Goal: Task Accomplishment & Management: Use online tool/utility

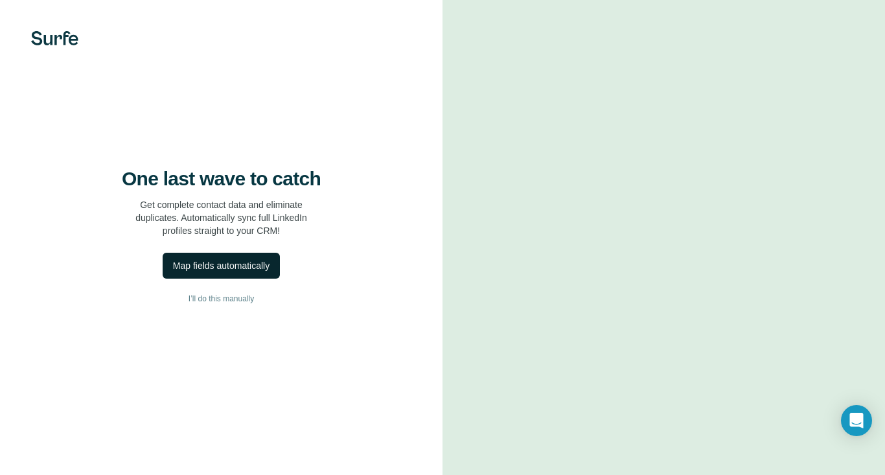
click at [251, 273] on button "Map fields automatically" at bounding box center [221, 266] width 117 height 26
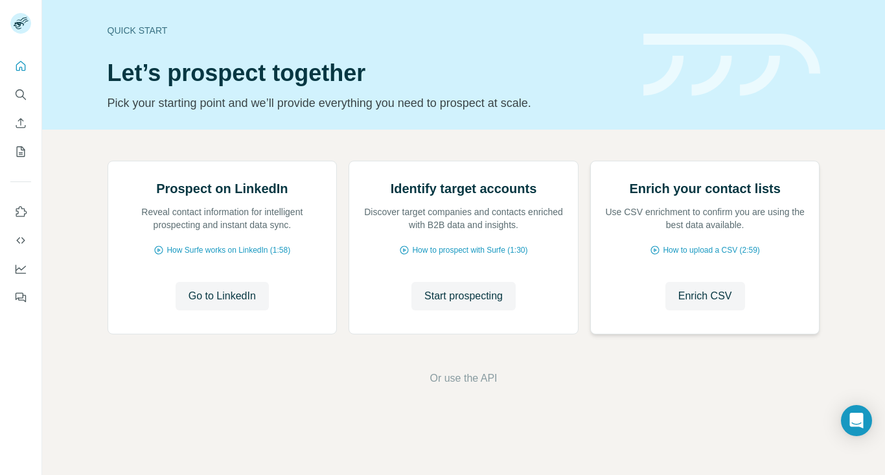
scroll to position [70, 0]
click at [220, 304] on span "Go to LinkedIn" at bounding box center [221, 296] width 67 height 16
click at [444, 304] on span "Start prospecting" at bounding box center [463, 296] width 78 height 16
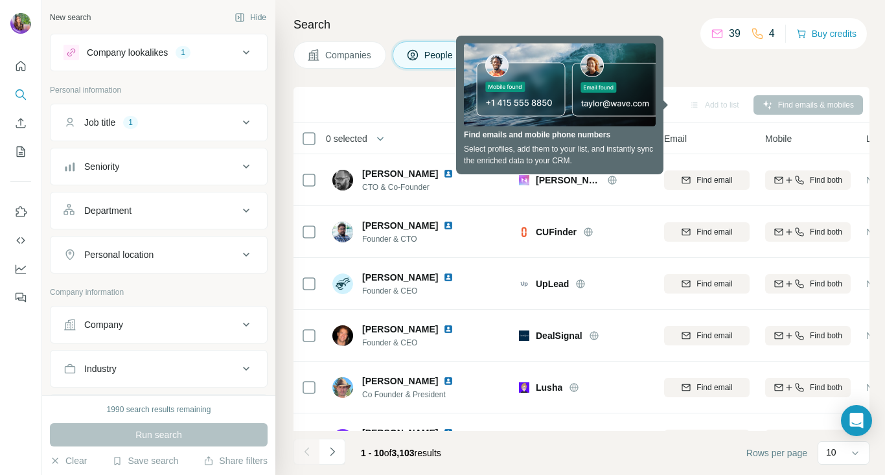
click at [725, 64] on div "Companies People" at bounding box center [581, 54] width 576 height 27
click at [426, 100] on div "Sync to Pipedrive Add to list Find emails & mobiles" at bounding box center [581, 104] width 563 height 23
click at [525, 105] on div "Sync to Pipedrive Add to list Find emails & mobiles" at bounding box center [581, 104] width 563 height 23
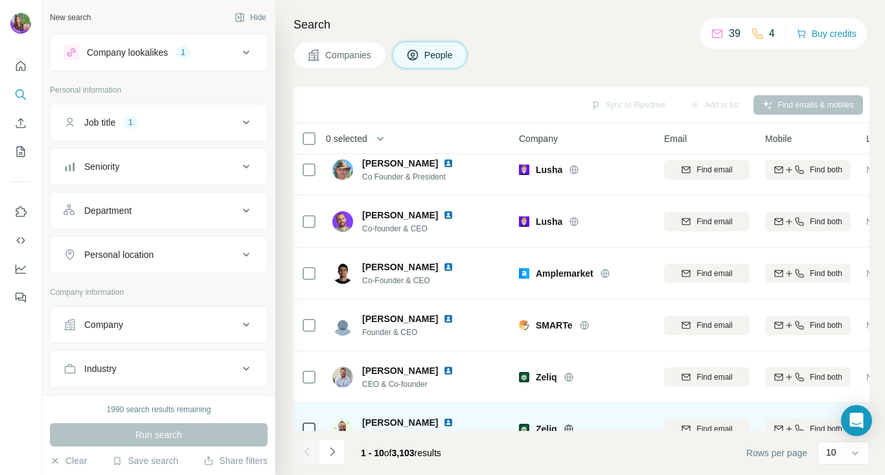
scroll to position [216, 0]
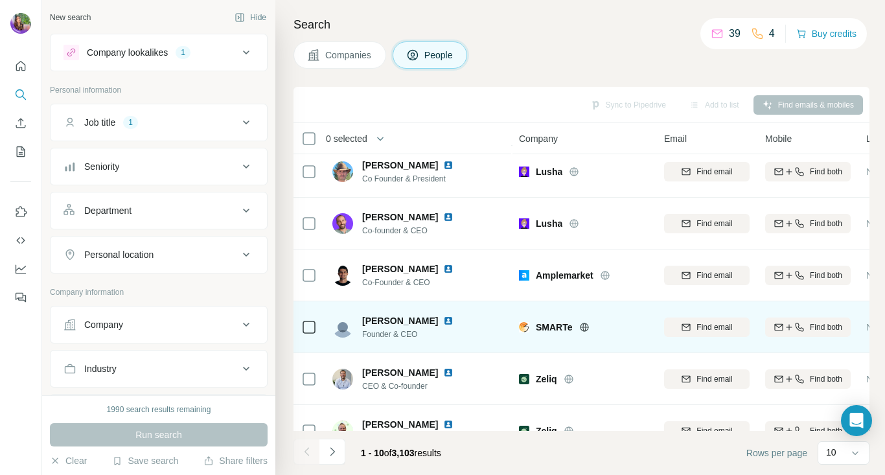
click at [392, 319] on span "Sanjay Gala" at bounding box center [400, 320] width 76 height 13
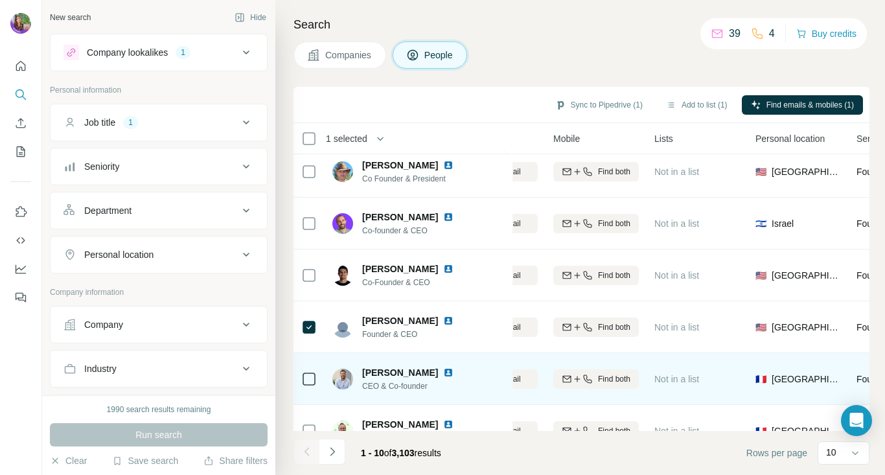
scroll to position [216, 260]
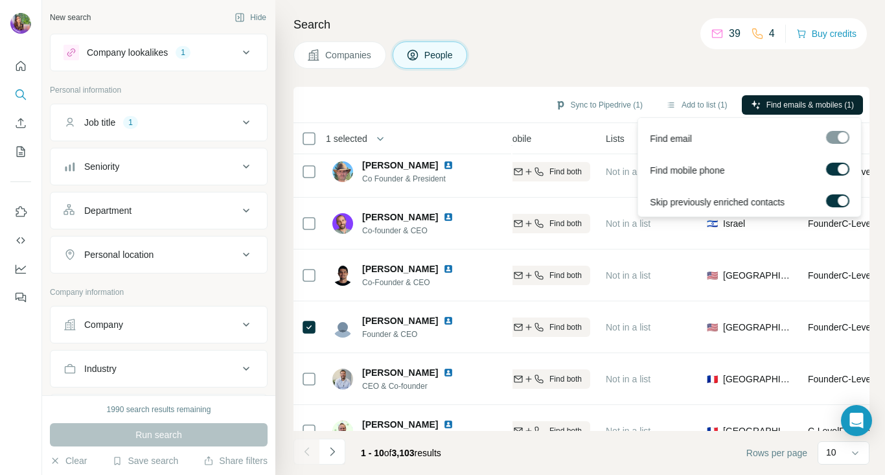
click at [776, 100] on span "Find emails & mobiles (1)" at bounding box center [809, 105] width 87 height 12
click at [839, 141] on div at bounding box center [837, 137] width 23 height 13
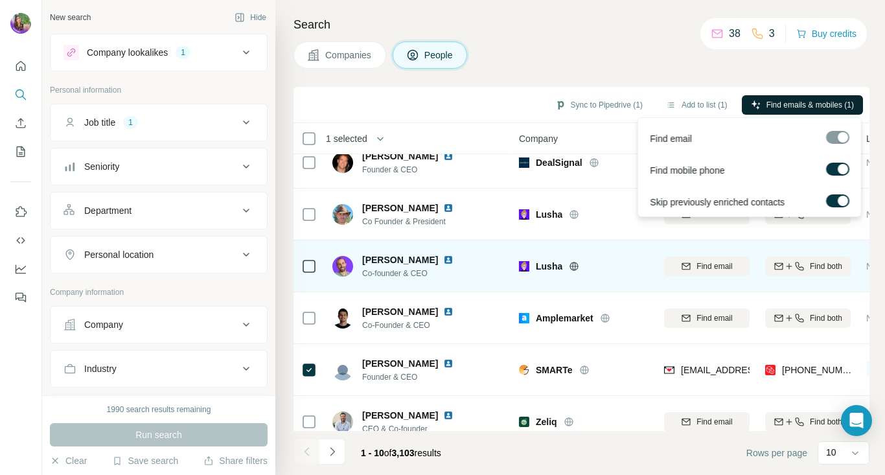
scroll to position [242, 0]
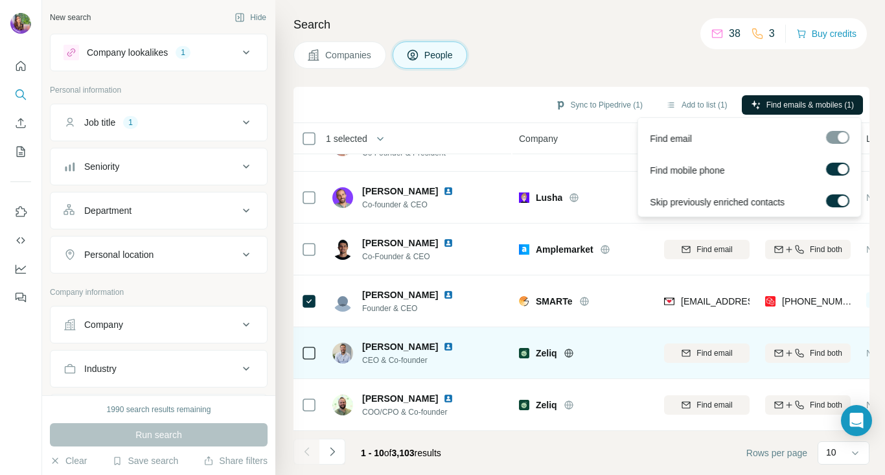
click at [389, 349] on span "Dorian Ciavarella" at bounding box center [400, 346] width 76 height 13
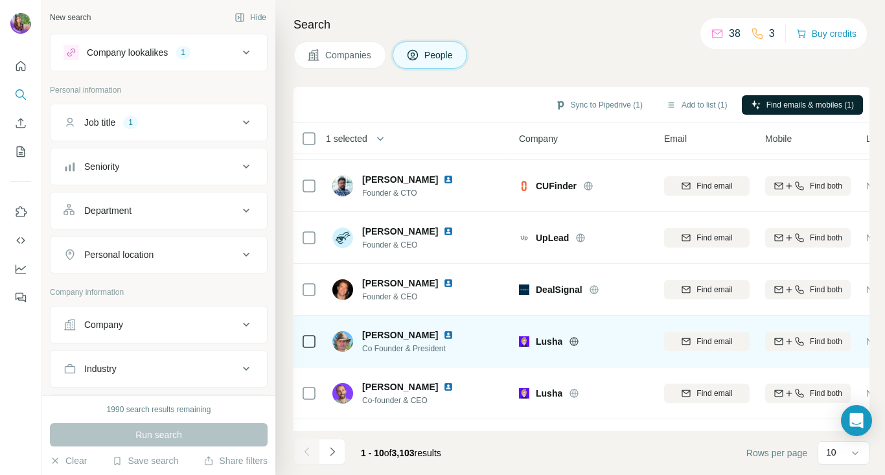
scroll to position [3, 0]
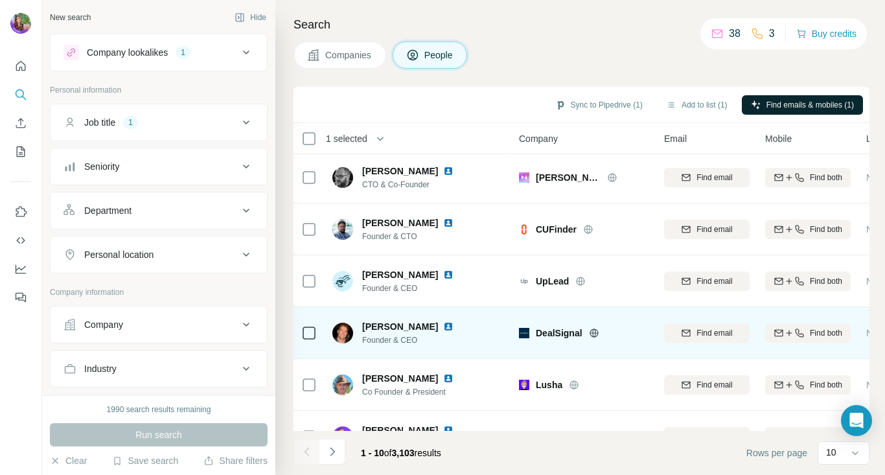
click at [377, 320] on span "Rob W." at bounding box center [400, 326] width 76 height 13
click at [378, 331] on span "Rob W." at bounding box center [400, 326] width 76 height 13
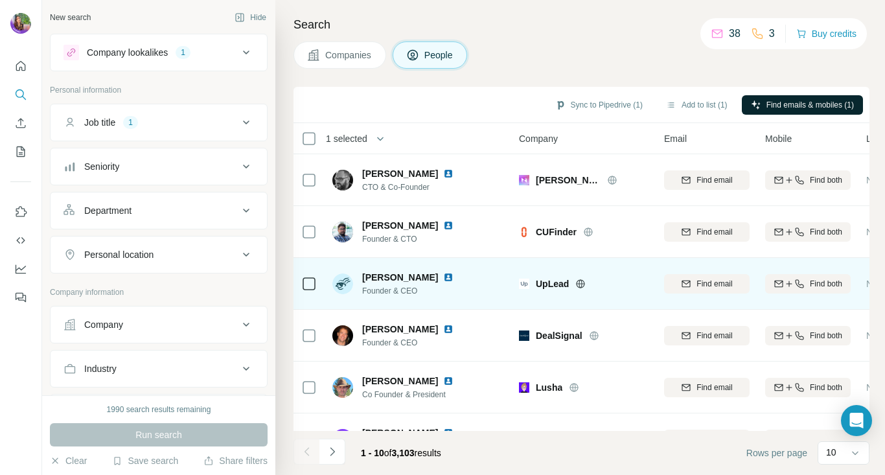
scroll to position [242, 0]
